Goal: Task Accomplishment & Management: Complete application form

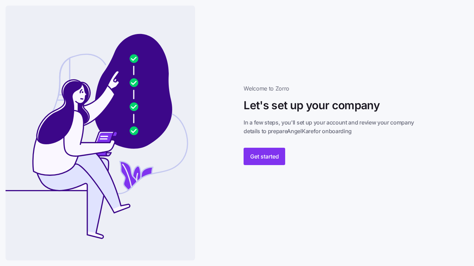
click at [262, 156] on span "Get started" at bounding box center [264, 156] width 29 height 8
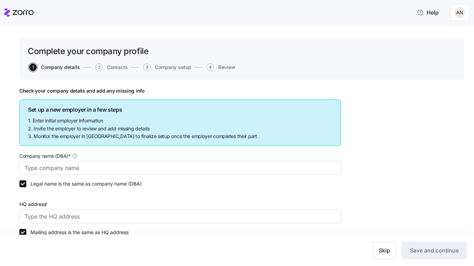
type input "AngelKare"
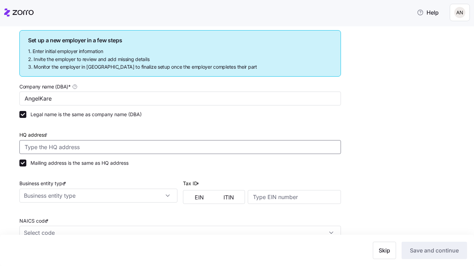
click at [89, 148] on input "HQ address *" at bounding box center [179, 147] width 321 height 14
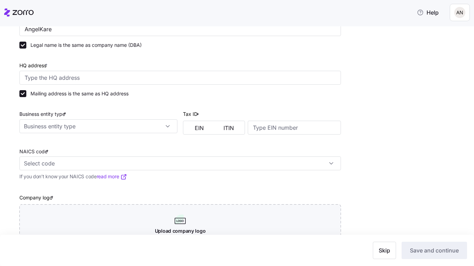
click at [119, 128] on input "Business entity type *" at bounding box center [98, 126] width 158 height 14
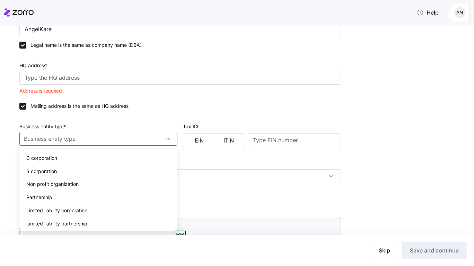
click at [60, 171] on div "S corporation" at bounding box center [98, 171] width 152 height 13
type input "S corporation"
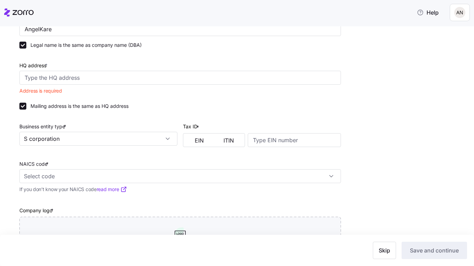
click at [145, 174] on input "NAICS code *" at bounding box center [179, 176] width 321 height 14
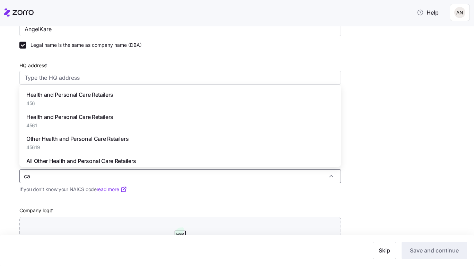
type input "c"
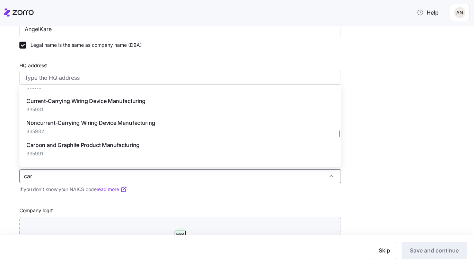
scroll to position [940, 0]
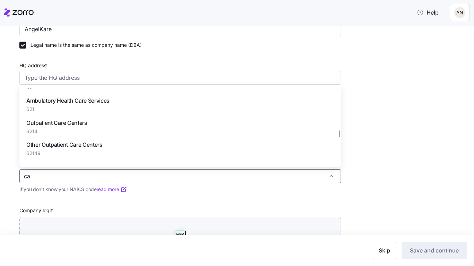
type input "c"
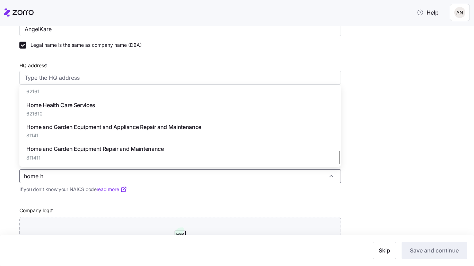
scroll to position [12, 0]
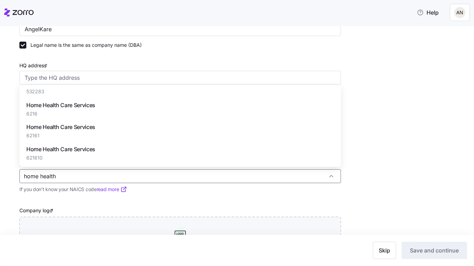
click at [86, 103] on span "Home Health Care Services" at bounding box center [60, 105] width 69 height 9
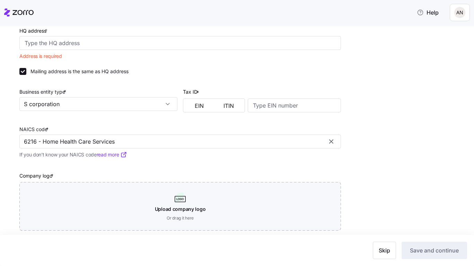
scroll to position [181, 0]
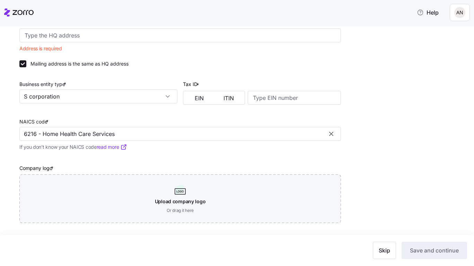
type input "6216 - Home Health Care Services"
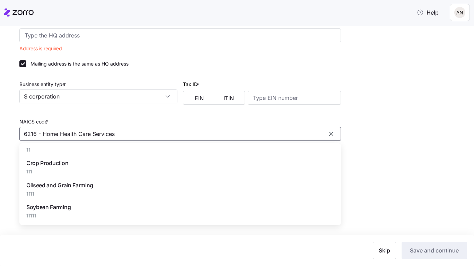
scroll to position [39644, 0]
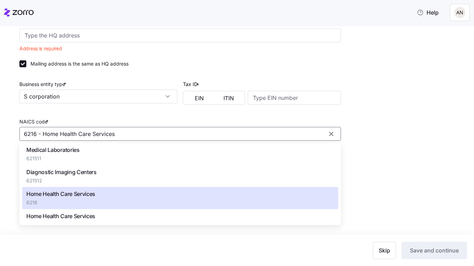
click at [132, 107] on div "NAICS code * 6216 - Home Health Care Services If you don’t know your NAICS code…" at bounding box center [180, 130] width 327 height 46
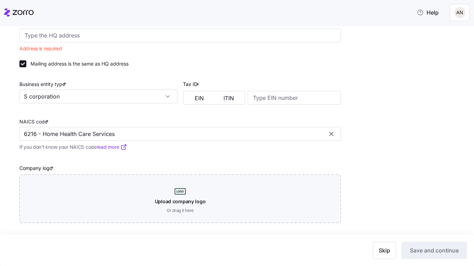
click at [199, 97] on span "EIN" at bounding box center [199, 98] width 9 height 6
click at [224, 100] on span "ITIN" at bounding box center [228, 98] width 10 height 6
click at [263, 94] on input at bounding box center [294, 98] width 93 height 14
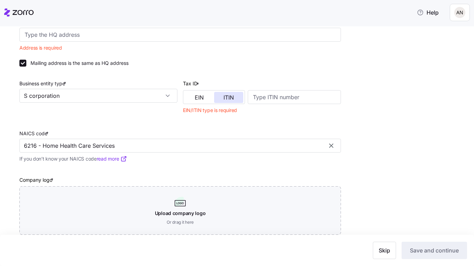
click at [198, 101] on button "EIN" at bounding box center [199, 97] width 29 height 11
click at [297, 98] on input at bounding box center [294, 97] width 93 height 14
type input "83-470126"
click at [276, 120] on div "NAICS code * 6216 - Home Health Care Services If you don’t know your NAICS code…" at bounding box center [180, 142] width 327 height 46
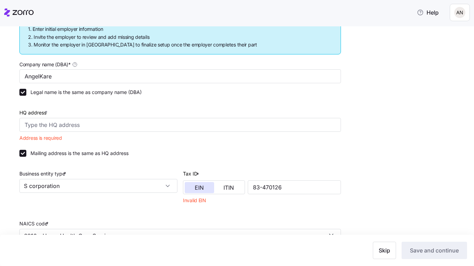
scroll to position [112, 0]
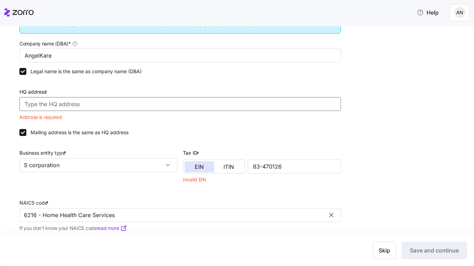
click at [56, 105] on input "HQ address *" at bounding box center [179, 104] width 321 height 14
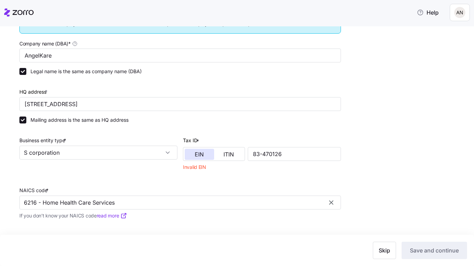
type input "5610 Crawfordsville Rd, Indianapolis, IN 46224, USA"
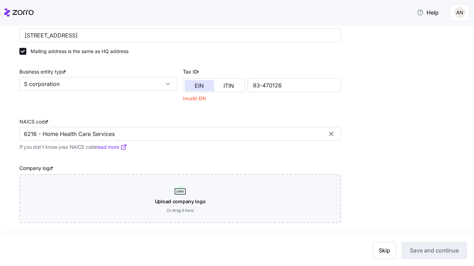
click at [181, 197] on div "Upload company logo Or drag it here" at bounding box center [179, 198] width 321 height 48
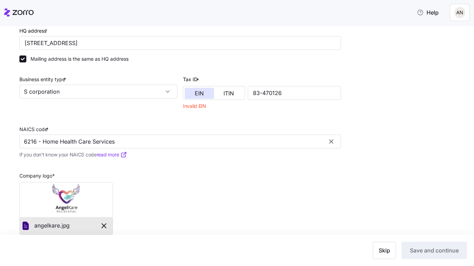
scroll to position [185, 0]
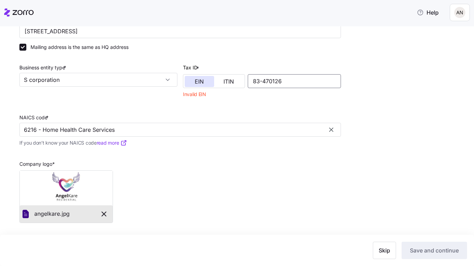
click at [263, 84] on input "83-470126" at bounding box center [294, 81] width 93 height 14
click at [263, 107] on div at bounding box center [179, 109] width 321 height 7
click at [235, 79] on button "ITIN" at bounding box center [228, 81] width 29 height 11
click at [199, 76] on button "EIN" at bounding box center [199, 81] width 29 height 11
click at [226, 101] on div "Tax ID * EIN ITIN 83470126 Invalid EIN" at bounding box center [261, 78] width 163 height 50
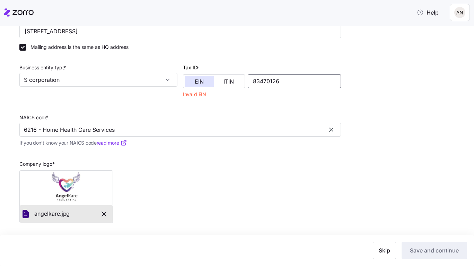
click at [275, 80] on input "83470126" at bounding box center [294, 81] width 93 height 14
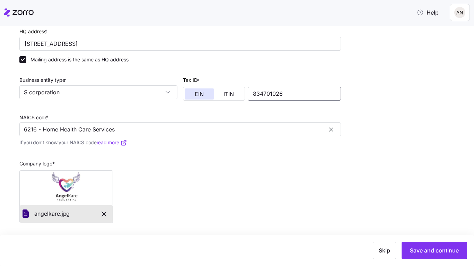
scroll to position [173, 0]
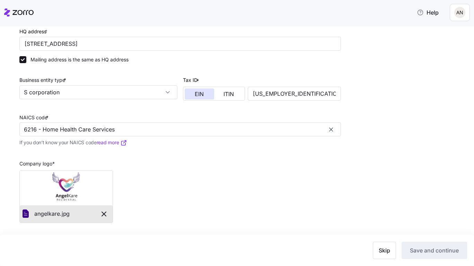
click at [338, 186] on div "Company logo * angelkare. jpg" at bounding box center [180, 187] width 327 height 76
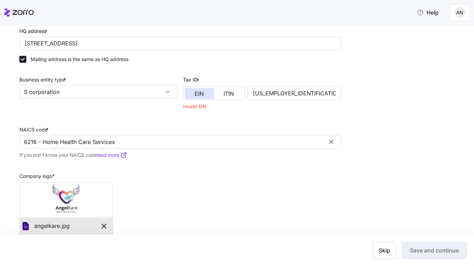
click at [331, 202] on div "Company logo * angelkare. jpg" at bounding box center [180, 200] width 327 height 76
click at [259, 95] on input "83-4701026" at bounding box center [294, 93] width 93 height 14
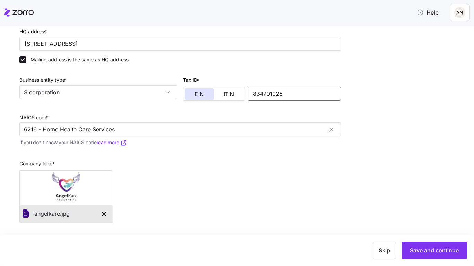
type input "834701026"
click at [442, 256] on button "Save and continue" at bounding box center [433, 249] width 65 height 17
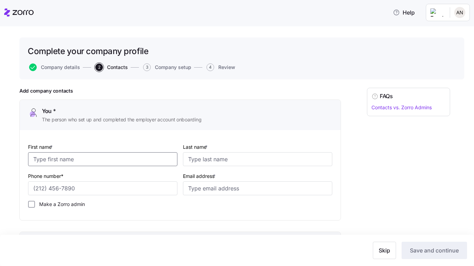
click at [107, 160] on input "First name *" at bounding box center [102, 159] width 149 height 14
type input "Robert"
type input "Bahler"
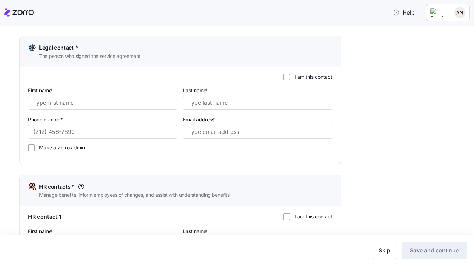
scroll to position [346, 0]
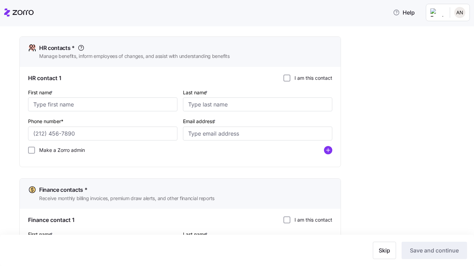
type input "support@righthandmanfinancial.com"
click at [94, 104] on input "First name *" at bounding box center [102, 104] width 149 height 14
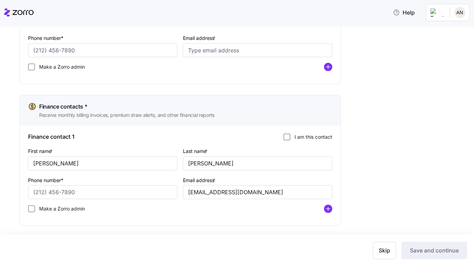
scroll to position [446, 0]
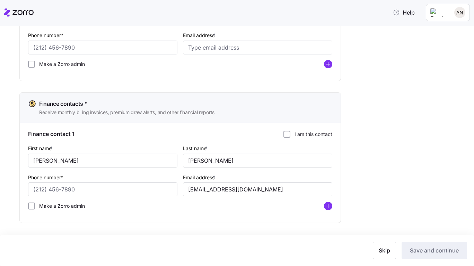
click at [30, 202] on input "Make a Zorro admin" at bounding box center [31, 205] width 7 height 7
checkbox input "true"
click at [31, 63] on input "Make a Zorro admin" at bounding box center [31, 64] width 7 height 7
checkbox input "false"
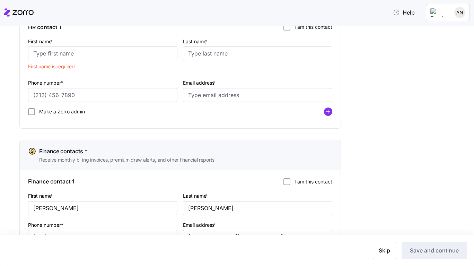
scroll to position [377, 0]
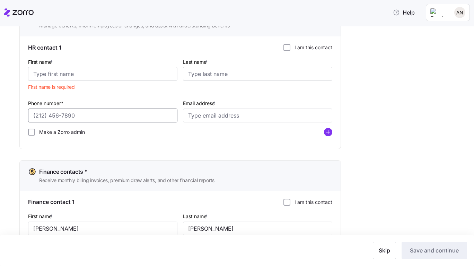
click at [98, 122] on input "Phone number*" at bounding box center [102, 115] width 149 height 14
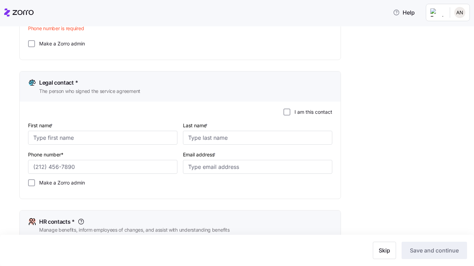
scroll to position [100, 0]
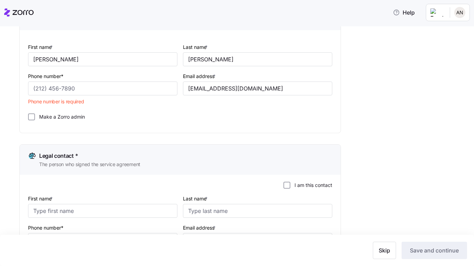
click at [35, 118] on label "Make a Zorro admin" at bounding box center [60, 116] width 50 height 7
click at [35, 118] on input "Make a Zorro admin" at bounding box center [31, 116] width 7 height 7
checkbox input "true"
click at [73, 87] on input "Phone number*" at bounding box center [102, 88] width 149 height 14
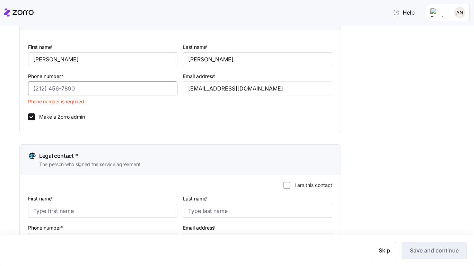
click at [73, 87] on input "Phone number*" at bounding box center [102, 88] width 149 height 14
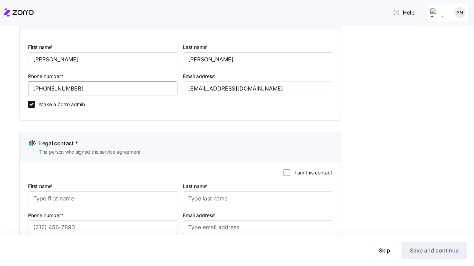
type input "(219) 208-0487"
click at [135, 118] on div "First name * Robert Last name * Bahler Phone number* (219) 208-0487 Email addre…" at bounding box center [180, 75] width 321 height 90
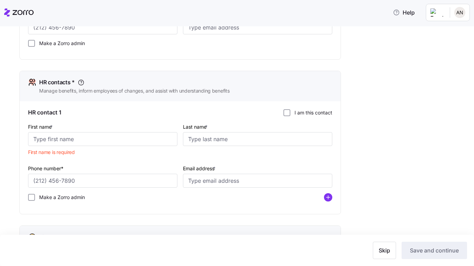
scroll to position [312, 0]
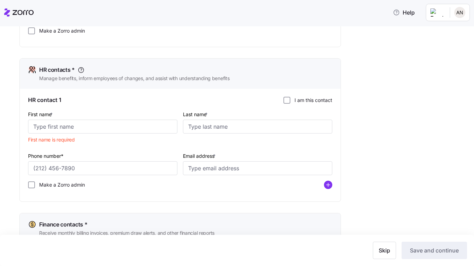
click at [286, 99] on input "I am this contact" at bounding box center [286, 100] width 7 height 7
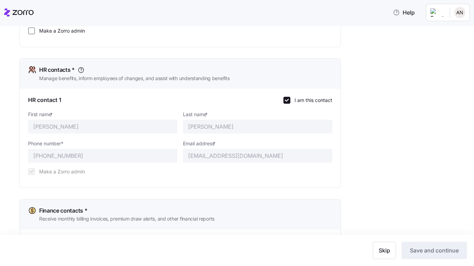
click at [286, 99] on input "I am this contact" at bounding box center [286, 100] width 7 height 7
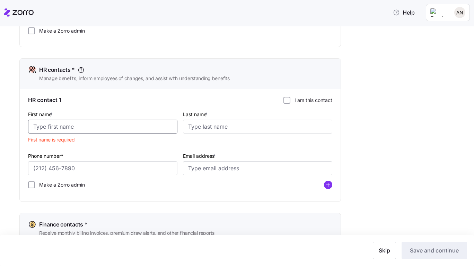
click at [110, 132] on input "First name *" at bounding box center [102, 126] width 149 height 14
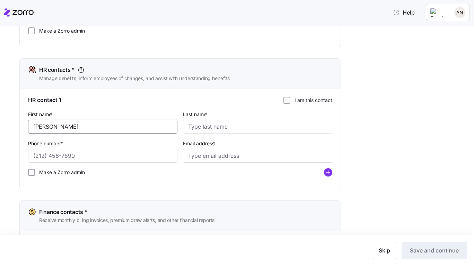
type input "Tressie"
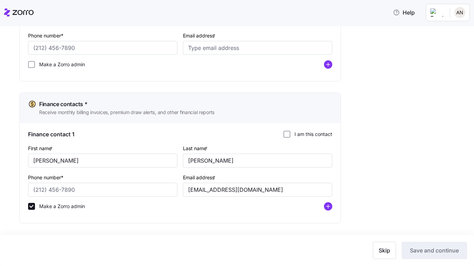
scroll to position [421, 0]
type input "Maxwell"
click at [62, 196] on input "Phone number*" at bounding box center [102, 189] width 149 height 14
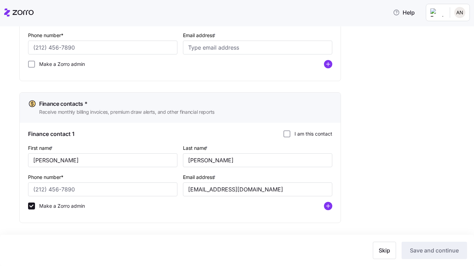
click at [71, 180] on div "Phone number*" at bounding box center [102, 184] width 149 height 24
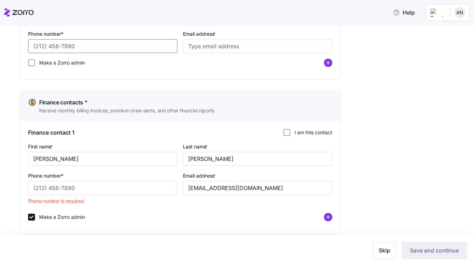
click at [47, 45] on input "Phone number*" at bounding box center [102, 46] width 149 height 14
type input "(317) 557-0988"
click at [219, 47] on input "Email address *" at bounding box center [257, 46] width 149 height 14
type input "anglekare19@aol.com"
click at [137, 187] on input "Phone number*" at bounding box center [102, 188] width 149 height 14
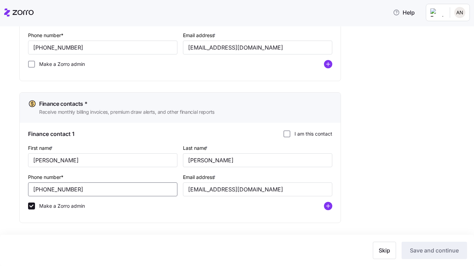
type input "(317) 557-0988"
click at [236, 249] on div "Skip Save and continue" at bounding box center [237, 249] width 460 height 17
click at [370, 239] on div "Skip Save and continue" at bounding box center [237, 249] width 474 height 31
click at [386, 249] on span "Skip" at bounding box center [384, 250] width 11 height 8
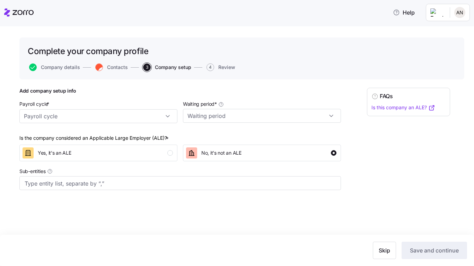
click at [109, 115] on input "Payroll cycle *" at bounding box center [98, 116] width 158 height 14
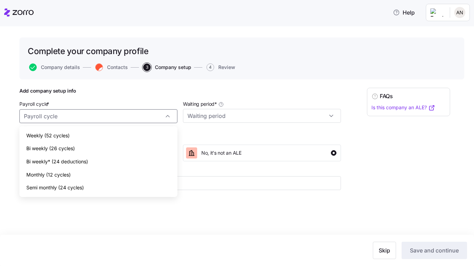
click at [61, 135] on span "Weekly (52 cycles)" at bounding box center [47, 136] width 43 height 8
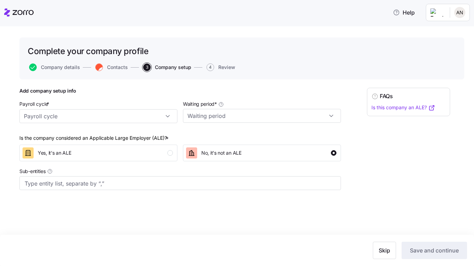
type input "Weekly (52 cycles)"
click at [211, 119] on input "Waiting period *" at bounding box center [262, 116] width 158 height 14
click at [206, 161] on span "60 days" at bounding box center [199, 161] width 19 height 8
type input "60 days"
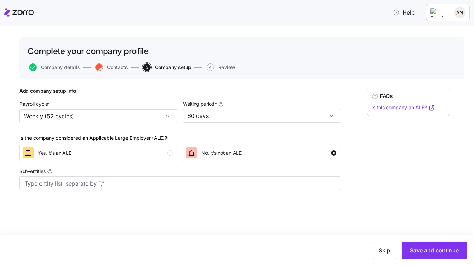
click at [74, 155] on div "Yes, it's an ALE" at bounding box center [98, 152] width 150 height 11
click at [235, 150] on span "No, it's not an ALE" at bounding box center [221, 152] width 40 height 7
click at [431, 250] on span "Save and continue" at bounding box center [434, 250] width 49 height 8
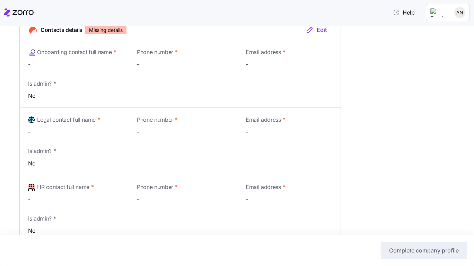
scroll to position [208, 0]
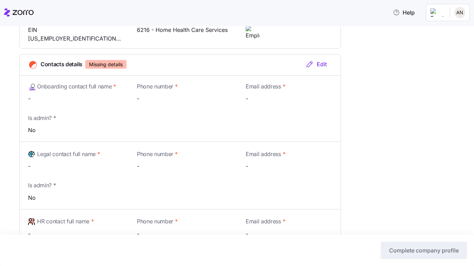
click at [320, 64] on div "Edit" at bounding box center [315, 64] width 21 height 8
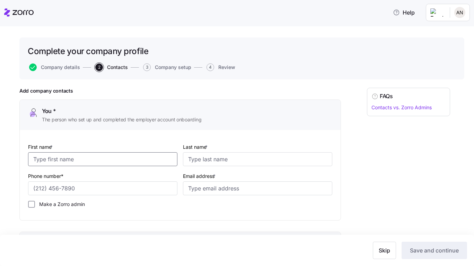
click at [94, 164] on input "First name *" at bounding box center [102, 159] width 149 height 14
type input "Rober"
type input "t"
click at [94, 164] on input "Rober" at bounding box center [102, 159] width 149 height 14
type input "Robert"
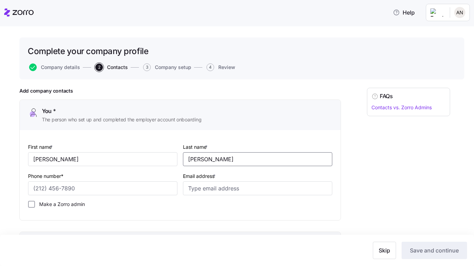
type input "Bahler"
click at [146, 187] on input "Phone number*" at bounding box center [102, 188] width 149 height 14
type input "(219) 208-0487"
type input "support@righthandmandfinancial.com"
click at [168, 216] on div "First name * Robert Last name * Bahler Phone number* (219) 208-0487 Email addre…" at bounding box center [180, 175] width 321 height 90
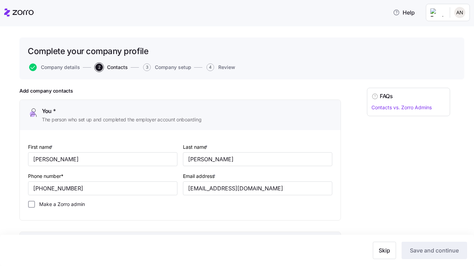
scroll to position [139, 0]
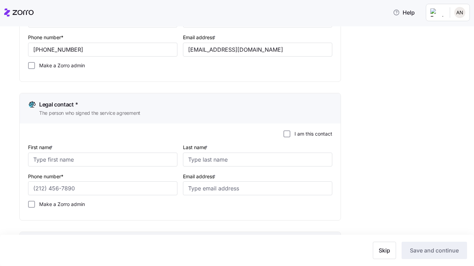
click at [30, 66] on input "Make a Zorro admin" at bounding box center [31, 65] width 7 height 7
checkbox input "true"
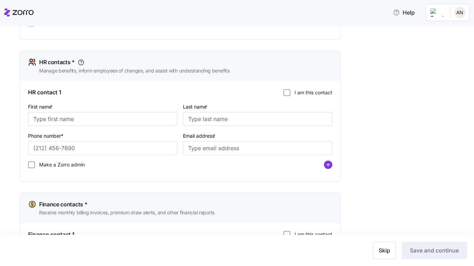
scroll to position [421, 0]
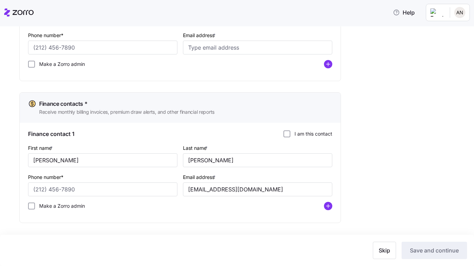
click at [32, 203] on input "Make a Zorro admin" at bounding box center [31, 205] width 7 height 7
checkbox input "true"
click at [385, 241] on div "Skip Save and continue" at bounding box center [237, 249] width 460 height 17
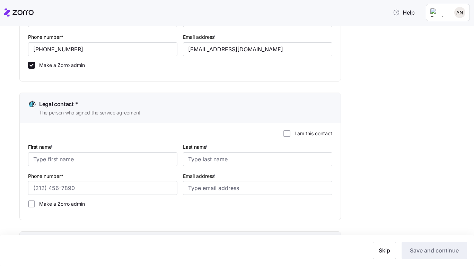
scroll to position [0, 0]
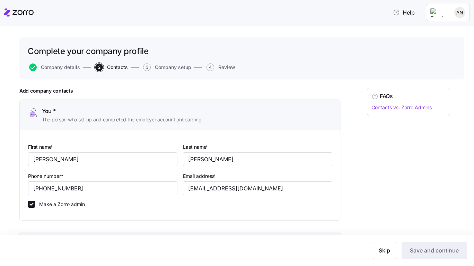
click at [145, 123] on span "The person who set up and completed the employer account onboarding" at bounding box center [121, 119] width 159 height 7
click at [99, 162] on input "Robert" at bounding box center [102, 159] width 149 height 14
type input "Tressie"
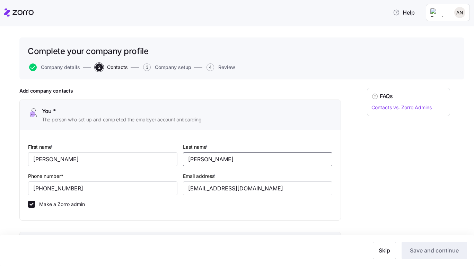
type input "Maxwell"
click at [99, 190] on input "(219) 208-0487" at bounding box center [102, 188] width 149 height 14
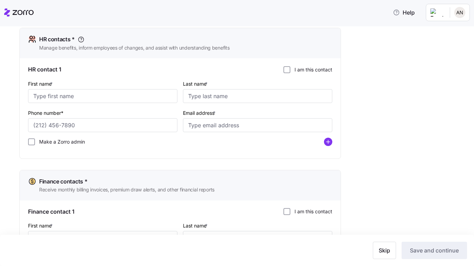
scroll to position [421, 0]
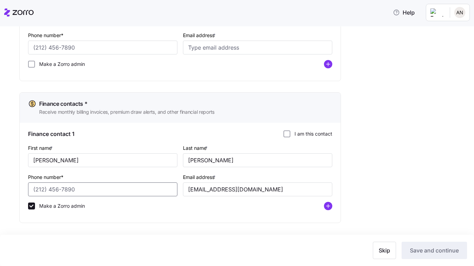
click at [90, 194] on input "Phone number*" at bounding box center [102, 189] width 149 height 14
click at [90, 194] on input "(317) 557-0988" at bounding box center [102, 189] width 149 height 14
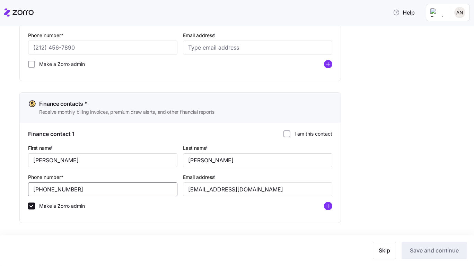
click at [90, 194] on input "(317) 557-0988" at bounding box center [102, 189] width 149 height 14
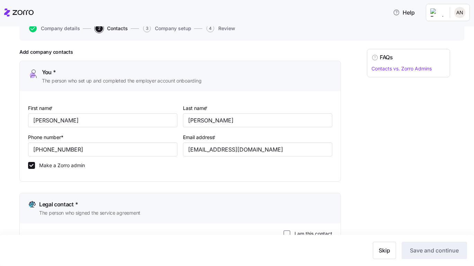
scroll to position [6, 0]
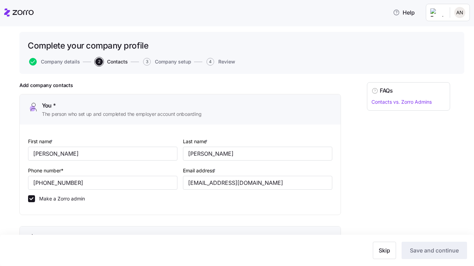
type input "(317) 557-0988"
click at [71, 184] on input "(219) 208-0487" at bounding box center [102, 183] width 149 height 14
paste input "317) 557-0988"
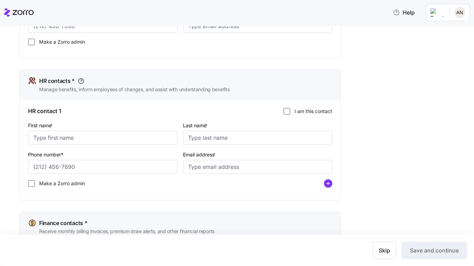
scroll to position [421, 0]
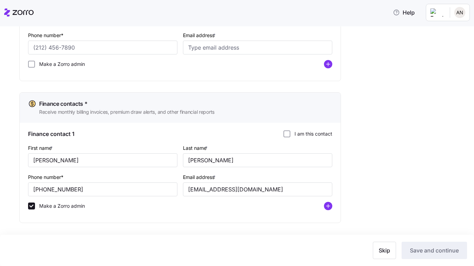
type input "(317) 557-0988"
click at [228, 192] on input "angelkare19@aol.com" at bounding box center [257, 189] width 149 height 14
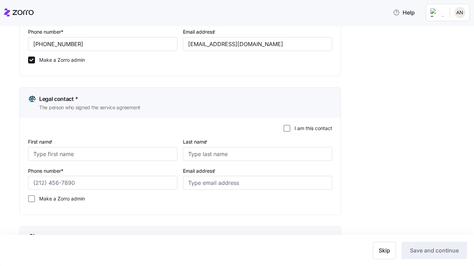
scroll to position [0, 0]
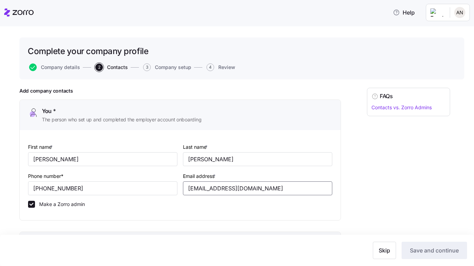
click at [233, 183] on input "support@righthandmandfinancial.com" at bounding box center [257, 188] width 149 height 14
paste input "angelkare19@aol.com"
click at [233, 183] on input "support@righthaangelkare19@aol.comndmandfinancial.com" at bounding box center [257, 188] width 149 height 14
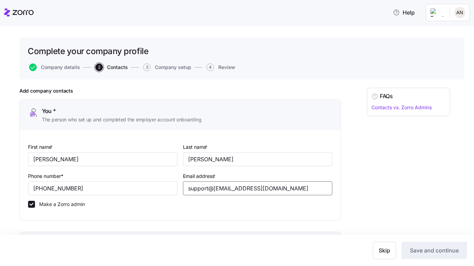
paste input "angelkare19@ao"
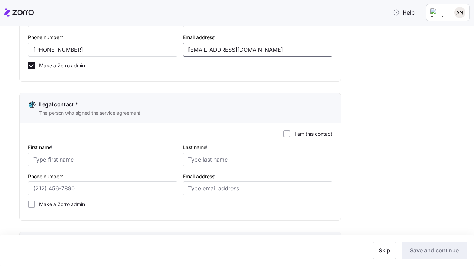
type input "angelkare19@aol.com"
click at [283, 135] on div "I am this contact" at bounding box center [180, 133] width 304 height 7
click at [283, 135] on input "I am this contact" at bounding box center [286, 133] width 7 height 7
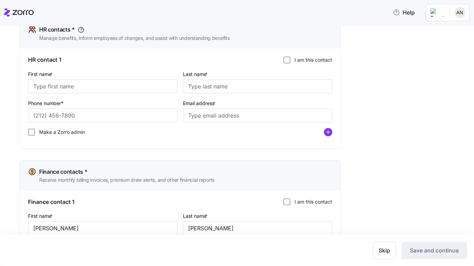
scroll to position [352, 0]
click at [287, 61] on input "I am this contact" at bounding box center [286, 59] width 7 height 7
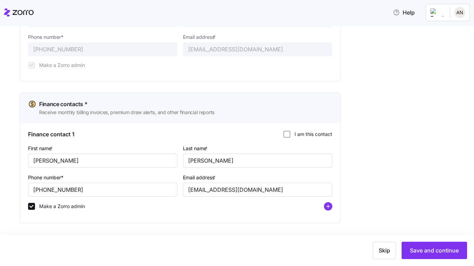
scroll to position [420, 0]
click at [286, 137] on div "Finance contact 1 I am this contact" at bounding box center [180, 134] width 304 height 9
click at [286, 136] on input "I am this contact" at bounding box center [286, 133] width 7 height 7
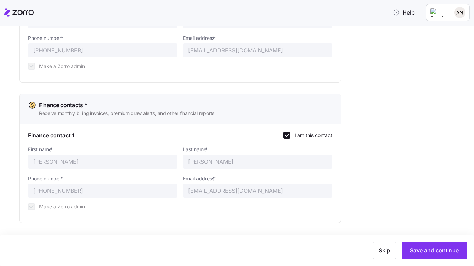
click at [429, 253] on span "Save and continue" at bounding box center [434, 250] width 49 height 8
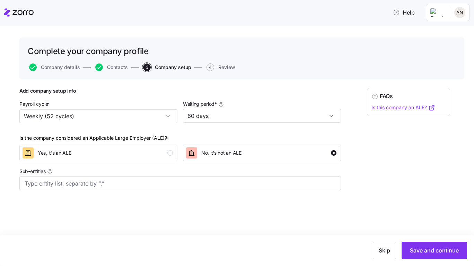
click at [448, 255] on button "Save and continue" at bounding box center [433, 249] width 65 height 17
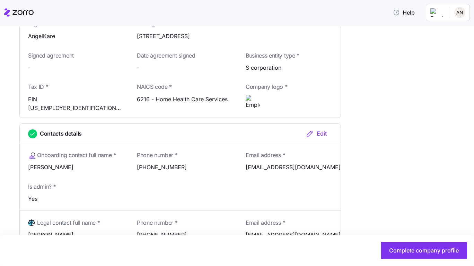
scroll to position [419, 0]
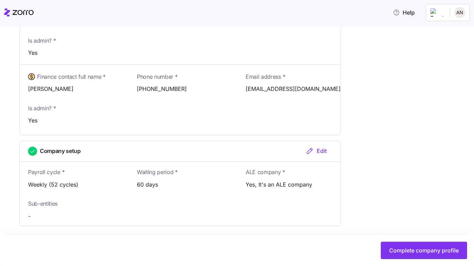
click at [420, 251] on span "Complete company profile" at bounding box center [424, 250] width 70 height 8
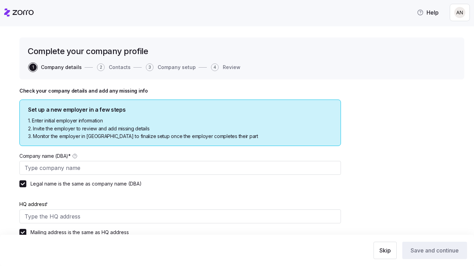
type input "AngelKare"
type input "5610 Crawfordsville Rd, Indianapolis, IN 46224, USA"
type input "834701026"
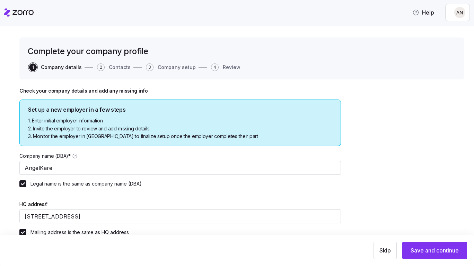
type input "S corporation"
type input "6216 - Home Health Care Services"
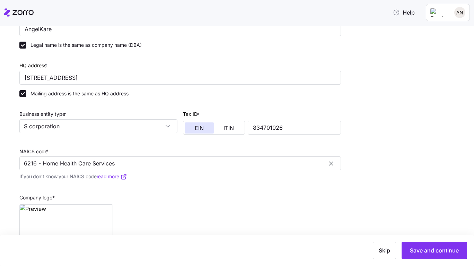
scroll to position [173, 0]
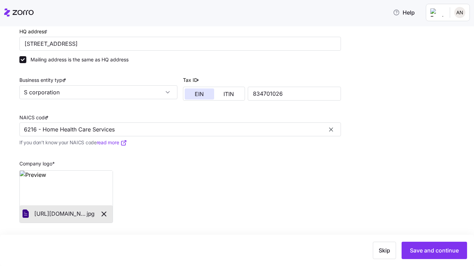
click at [421, 252] on span "Save and continue" at bounding box center [434, 250] width 49 height 8
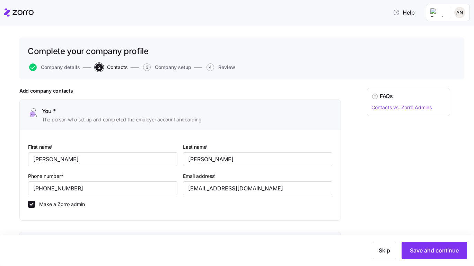
click at [445, 243] on button "Save and continue" at bounding box center [433, 249] width 65 height 17
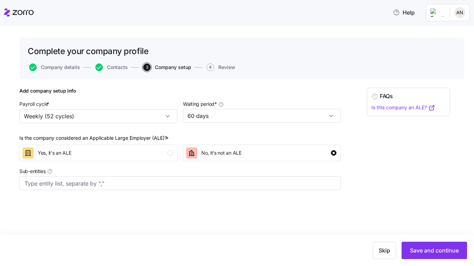
click at [454, 251] on span "Save and continue" at bounding box center [434, 250] width 49 height 8
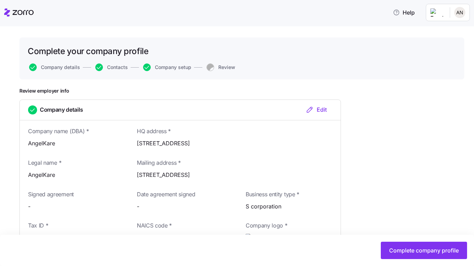
click at [454, 251] on span "Complete company profile" at bounding box center [424, 250] width 70 height 8
